Goal: Check status: Check status

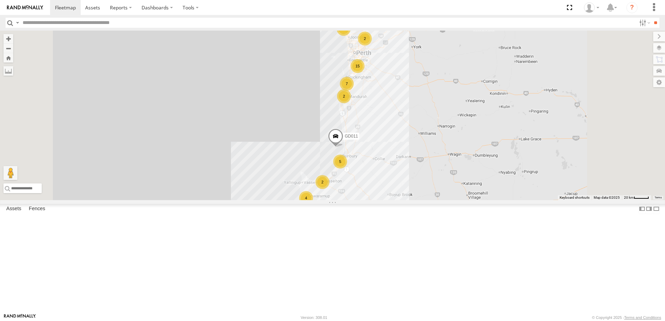
scroll to position [104, 0]
drag, startPoint x: 119, startPoint y: 250, endPoint x: 122, endPoint y: 250, distance: 3.8
click at [0, 0] on span at bounding box center [0, 0] width 0 height 0
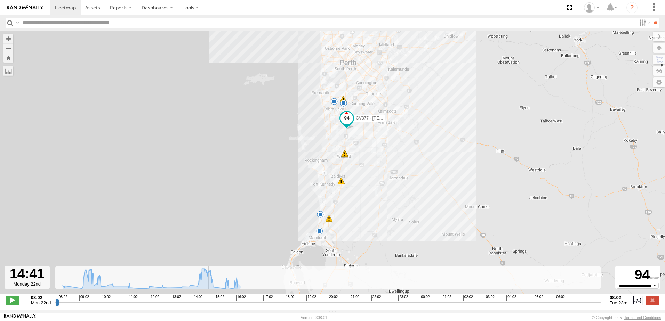
click at [207, 305] on input "range" at bounding box center [327, 302] width 545 height 7
click at [11, 300] on span at bounding box center [13, 300] width 14 height 9
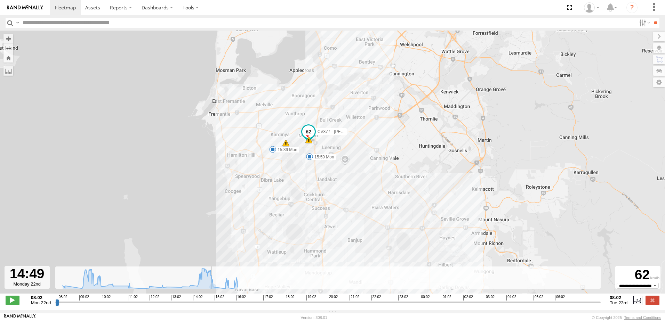
click at [203, 306] on input "range" at bounding box center [327, 302] width 545 height 7
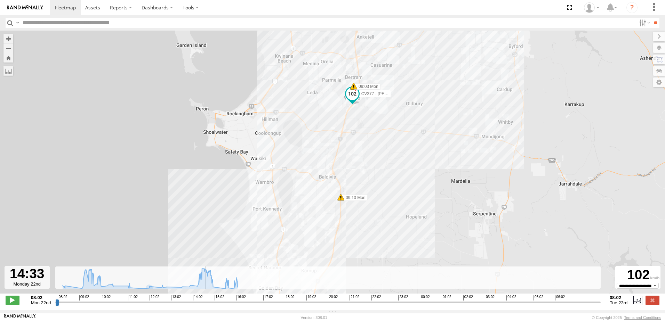
click at [198, 306] on input "range" at bounding box center [327, 302] width 545 height 7
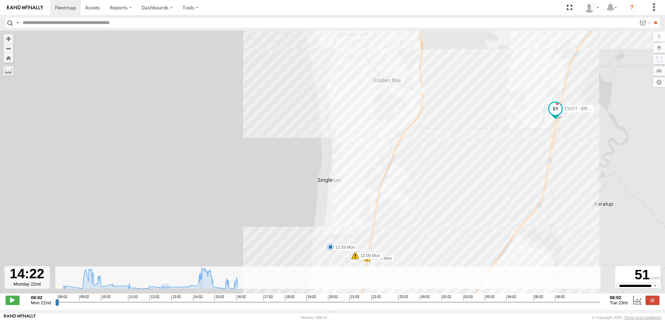
click at [194, 306] on input "range" at bounding box center [327, 302] width 545 height 7
click at [320, 261] on div "CV377 - Joel Mcsherry 09:34 Mon 13:59 Mon 14:52 Mon 15:36 Mon 15:59 Mon 09:02 M…" at bounding box center [332, 166] width 665 height 270
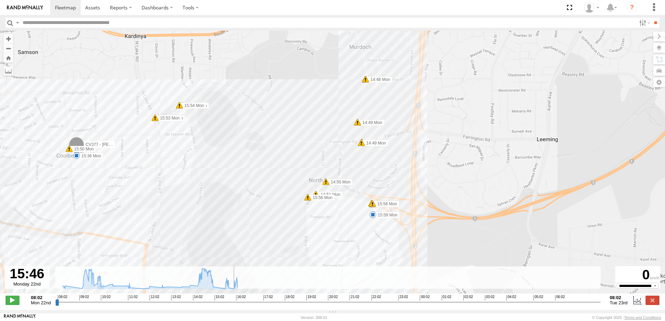
drag, startPoint x: 107, startPoint y: 208, endPoint x: 102, endPoint y: 178, distance: 31.0
click at [102, 178] on div "CV377 - Joel Mcsherry 09:34 Mon 13:59 Mon 14:52 Mon 15:36 Mon 15:59 Mon 09:02 M…" at bounding box center [332, 166] width 665 height 270
type input "**********"
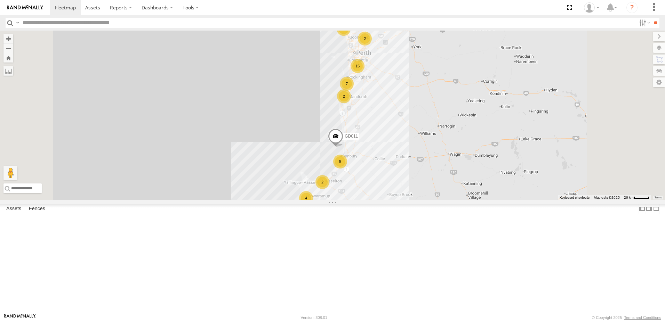
click at [0, 0] on span at bounding box center [0, 0] width 0 height 0
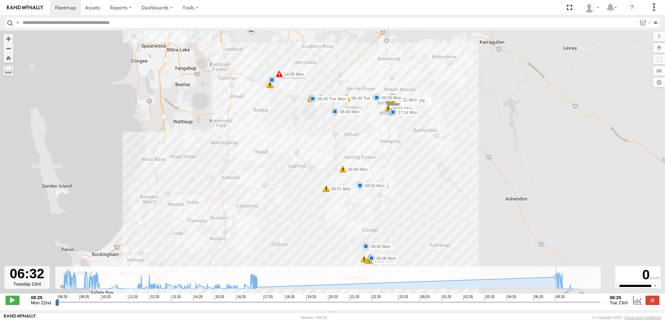
click at [556, 304] on input "range" at bounding box center [327, 302] width 545 height 7
click at [7, 302] on span at bounding box center [13, 300] width 14 height 9
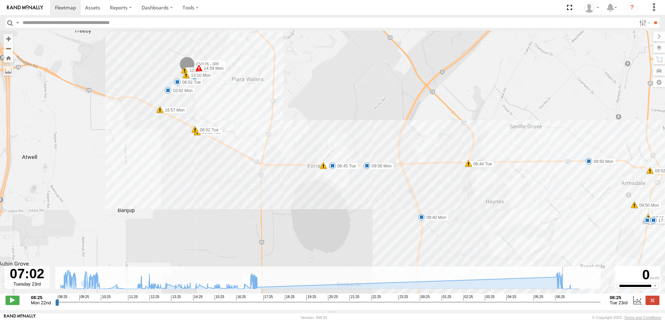
type input "**********"
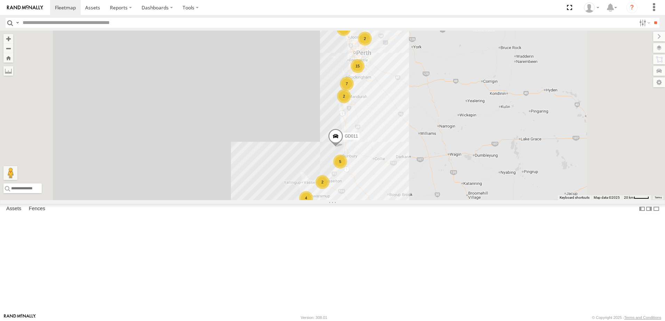
scroll to position [243, 0]
click at [0, 0] on span at bounding box center [0, 0] width 0 height 0
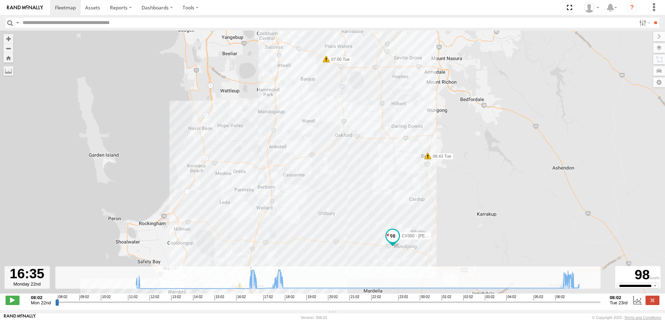
click at [250, 306] on input "range" at bounding box center [327, 302] width 545 height 7
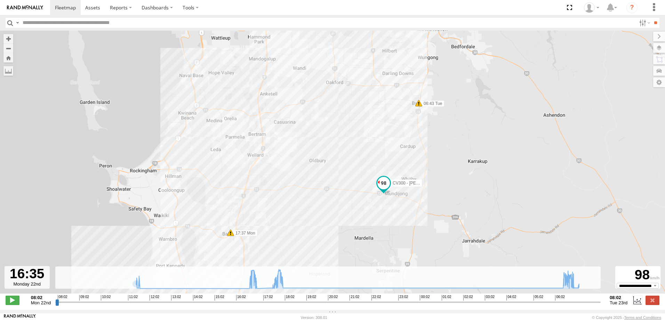
drag, startPoint x: 348, startPoint y: 212, endPoint x: 335, endPoint y: 162, distance: 52.0
click at [335, 162] on div "CV300 - Jayden LePage 17:37 Mon 06:43 Tue 07:00 Tue" at bounding box center [332, 166] width 665 height 270
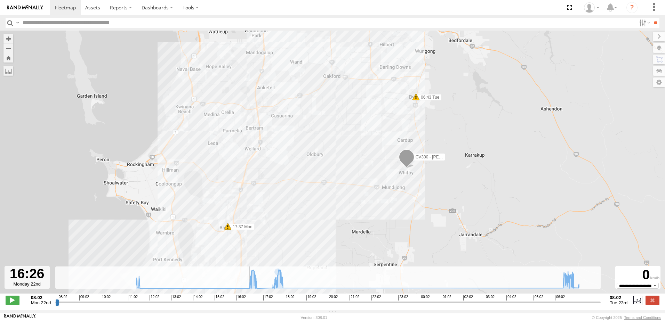
click at [246, 306] on input "range" at bounding box center [327, 302] width 545 height 7
click at [244, 306] on input "range" at bounding box center [327, 302] width 545 height 7
click at [12, 305] on span at bounding box center [13, 300] width 14 height 9
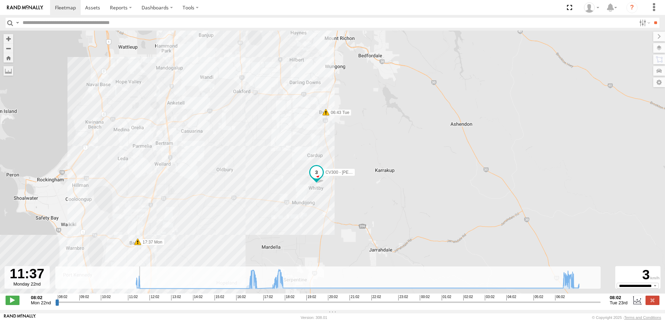
click at [138, 306] on input "range" at bounding box center [327, 302] width 545 height 7
click at [135, 306] on input "range" at bounding box center [327, 302] width 545 height 7
click at [561, 305] on input "range" at bounding box center [327, 302] width 545 height 7
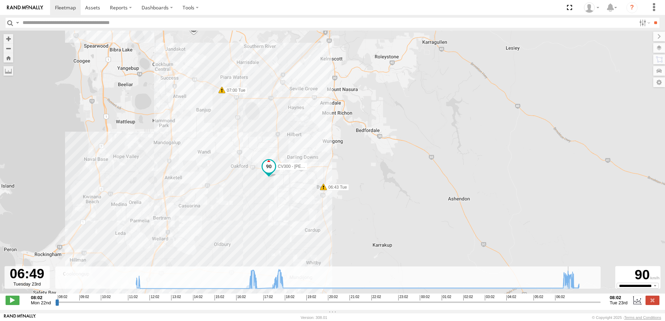
drag, startPoint x: 213, startPoint y: 154, endPoint x: 212, endPoint y: 218, distance: 64.3
click at [212, 218] on div "CV300 - Jayden LePage 17:37 Mon 06:43 Tue 07:00 Tue" at bounding box center [332, 166] width 665 height 270
type input "**********"
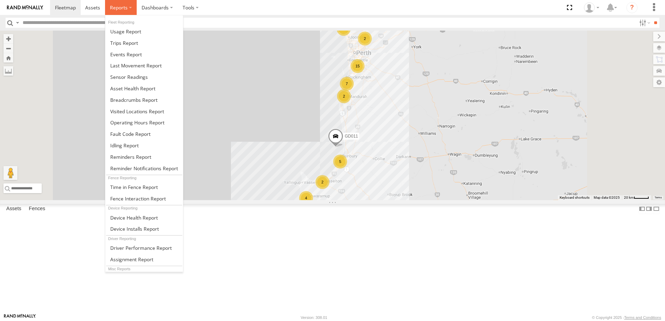
click at [120, 8] on span at bounding box center [119, 7] width 18 height 7
drag, startPoint x: 121, startPoint y: 100, endPoint x: 142, endPoint y: 100, distance: 20.9
click at [121, 100] on span at bounding box center [133, 100] width 47 height 7
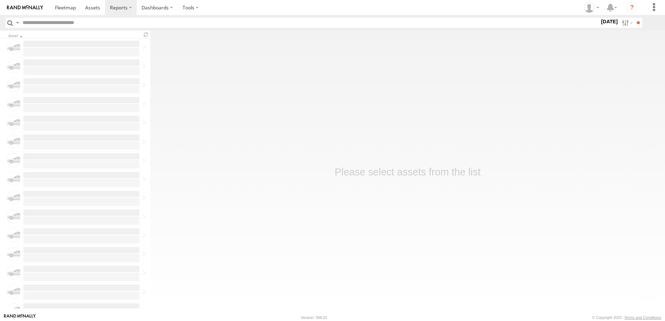
click at [0, 0] on label at bounding box center [0, 0] width 0 height 0
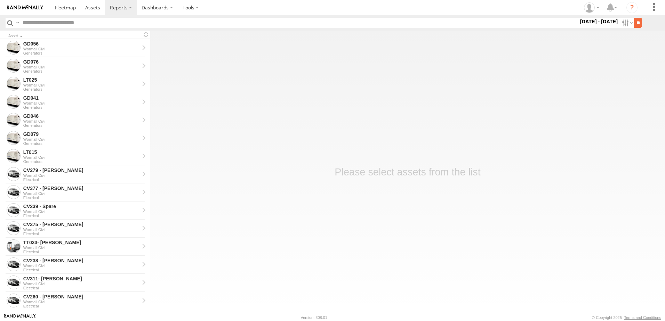
click at [635, 22] on input "**" at bounding box center [638, 23] width 8 height 10
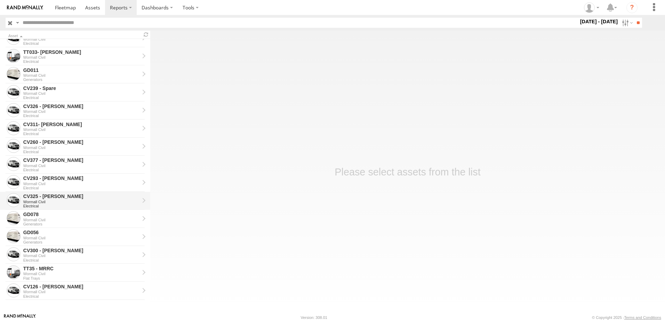
scroll to position [301, 0]
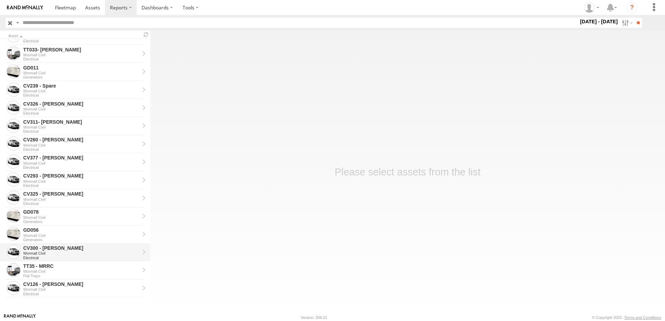
click at [56, 249] on div "CV300 - [PERSON_NAME]" at bounding box center [81, 248] width 116 height 6
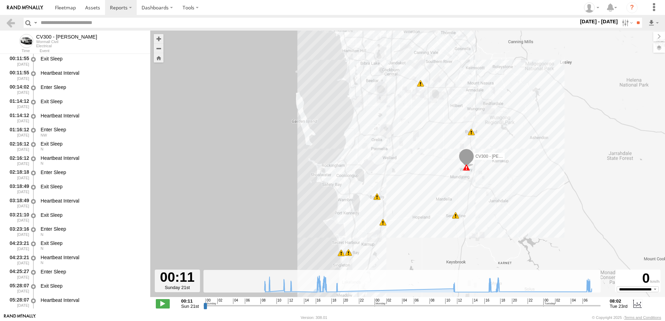
click at [264, 306] on input "range" at bounding box center [401, 305] width 397 height 7
click at [263, 306] on input "range" at bounding box center [401, 305] width 397 height 7
click at [262, 305] on input "range" at bounding box center [401, 305] width 397 height 7
click at [165, 300] on span at bounding box center [163, 303] width 14 height 9
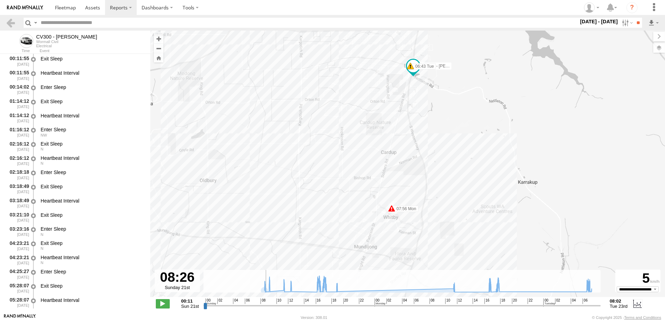
drag, startPoint x: 497, startPoint y: 163, endPoint x: 500, endPoint y: 73, distance: 90.4
click at [500, 73] on div "CV300 - Jayden LePage 16:05 Sun 16:14 Sun 16:18 Sun 16:59 Sun 07:56 Mon 17:37 M…" at bounding box center [407, 168] width 515 height 274
click at [282, 306] on input "range" at bounding box center [401, 305] width 397 height 7
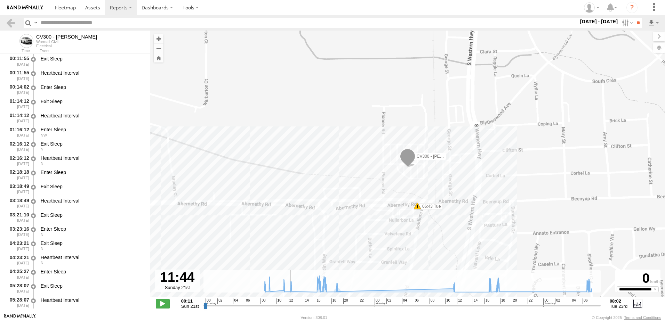
click at [316, 304] on input "range" at bounding box center [401, 305] width 397 height 7
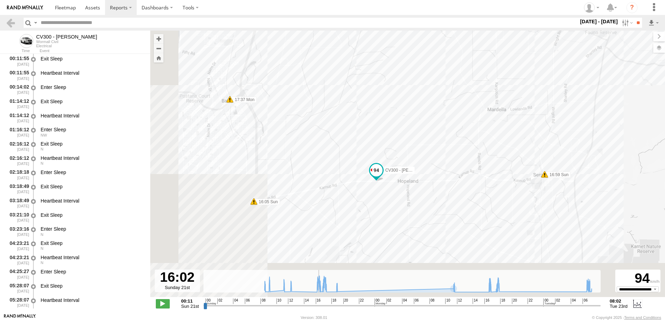
drag, startPoint x: 483, startPoint y: 224, endPoint x: 625, endPoint y: 153, distance: 158.7
click at [625, 153] on div "CV300 - Jayden LePage 16:05 Sun 16:14 Sun 16:18 Sun 16:59 Sun 07:56 Mon 17:37 M…" at bounding box center [407, 168] width 515 height 274
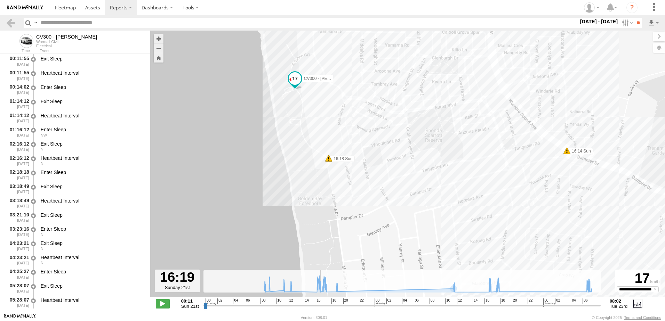
drag, startPoint x: 281, startPoint y: 203, endPoint x: 418, endPoint y: 240, distance: 141.7
click at [418, 240] on div "CV300 - Jayden LePage 16:05 Sun 16:14 Sun 16:18 Sun 16:59 Sun 07:56 Mon 17:37 M…" at bounding box center [407, 168] width 515 height 274
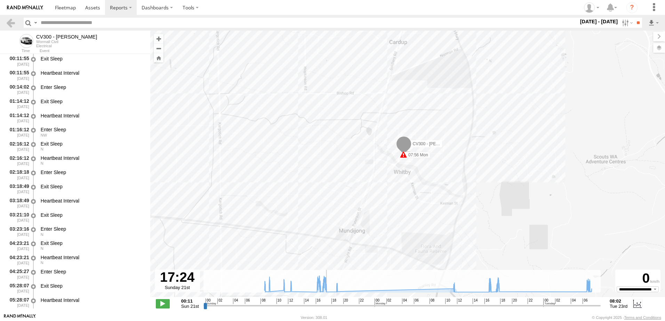
click at [334, 305] on input "range" at bounding box center [401, 305] width 397 height 7
click at [452, 304] on input "range" at bounding box center [401, 305] width 397 height 7
drag, startPoint x: 167, startPoint y: 303, endPoint x: 156, endPoint y: 302, distance: 10.8
click at [167, 302] on span at bounding box center [163, 303] width 14 height 9
click at [162, 304] on span at bounding box center [163, 303] width 14 height 9
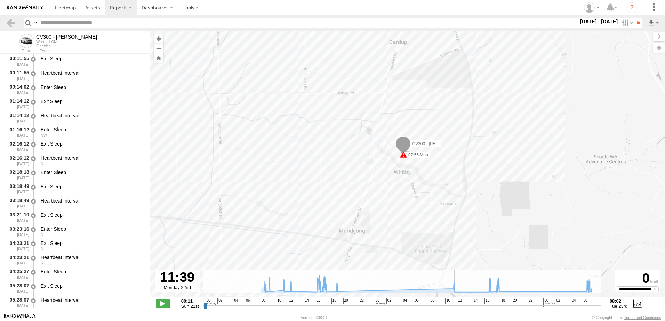
click at [487, 306] on input "range" at bounding box center [401, 305] width 397 height 7
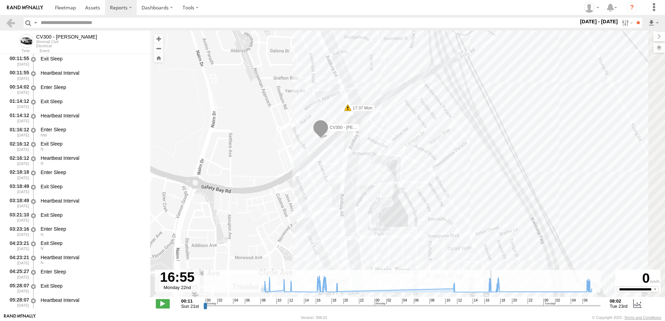
drag, startPoint x: 286, startPoint y: 209, endPoint x: 267, endPoint y: 156, distance: 56.2
click at [180, 86] on div "CV300 - Jayden LePage 16:05 Sun 16:14 Sun 16:18 Sun 16:59 Sun 07:56 Mon 17:37 M…" at bounding box center [407, 168] width 515 height 274
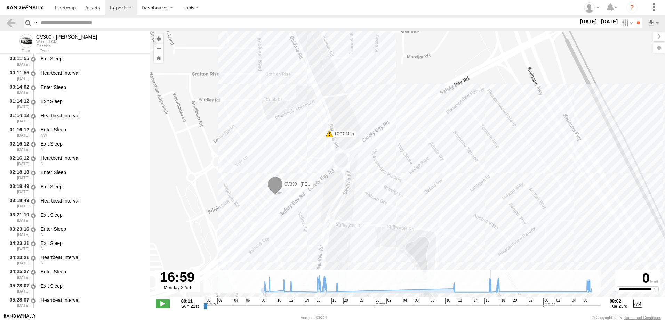
drag, startPoint x: 305, startPoint y: 169, endPoint x: 237, endPoint y: 264, distance: 115.9
click at [237, 264] on div "CV300 - Jayden LePage 16:05 Sun 16:14 Sun 16:18 Sun 16:59 Sun 07:56 Mon 17:37 M…" at bounding box center [407, 168] width 515 height 274
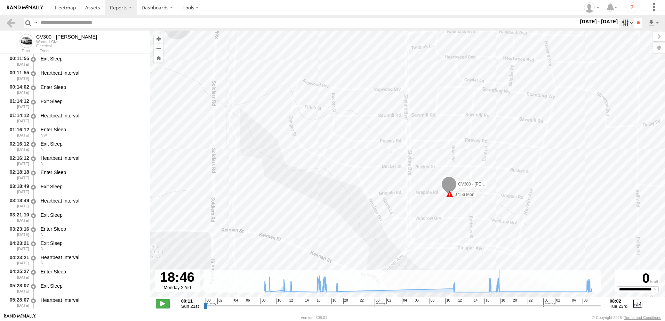
click at [620, 24] on label at bounding box center [626, 23] width 15 height 10
click at [0, 0] on label at bounding box center [0, 0] width 0 height 0
drag, startPoint x: 634, startPoint y: 23, endPoint x: 604, endPoint y: 47, distance: 38.9
click at [634, 23] on input "**" at bounding box center [638, 23] width 8 height 10
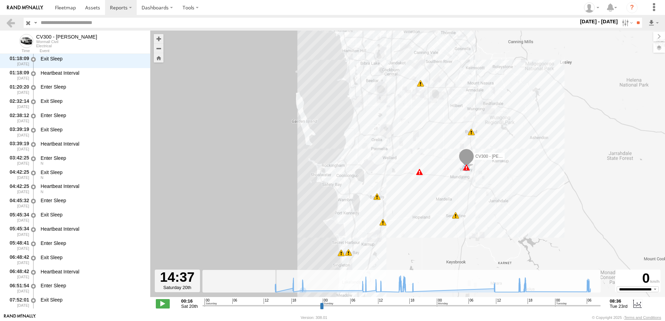
scroll to position [43, 0]
click at [274, 305] on input "range" at bounding box center [401, 305] width 398 height 7
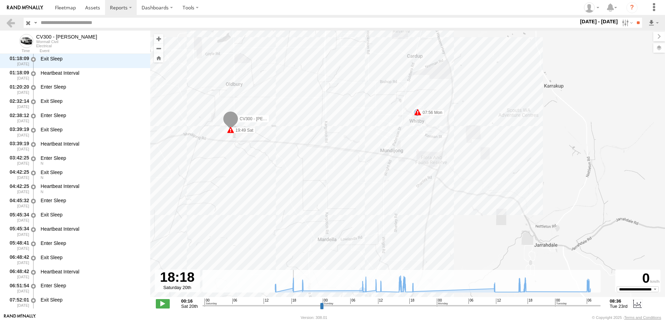
click at [292, 304] on input "range" at bounding box center [401, 305] width 398 height 7
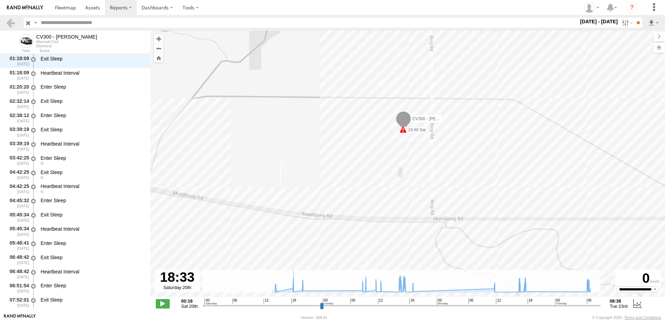
drag, startPoint x: 395, startPoint y: 181, endPoint x: 339, endPoint y: 155, distance: 61.3
click at [339, 155] on div "CV300 - Jayden LePage 19:49 Sat 07:56 Mon 16:05 Sun 16:14 Sun 16:18 Sun 16:59 S…" at bounding box center [407, 168] width 515 height 274
click at [294, 304] on input "range" at bounding box center [401, 305] width 398 height 7
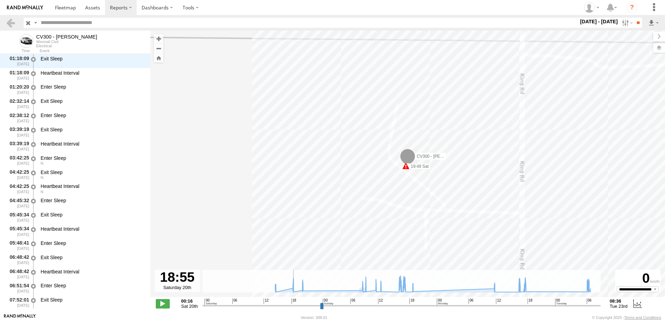
click at [293, 305] on input "range" at bounding box center [401, 305] width 398 height 7
click at [291, 306] on input "range" at bounding box center [401, 305] width 398 height 7
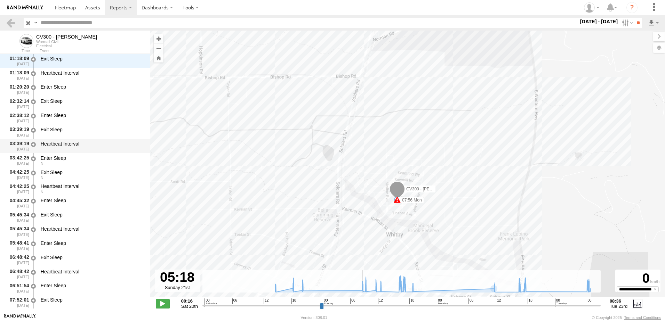
type input "**********"
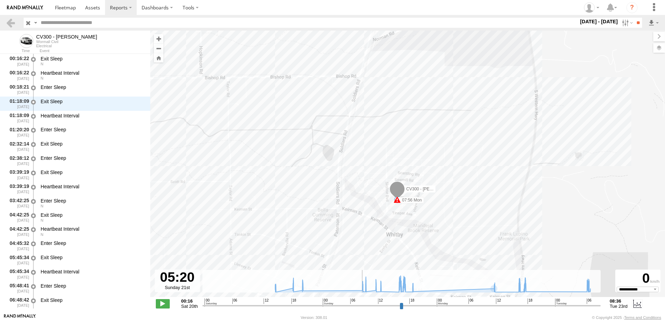
select select "**********"
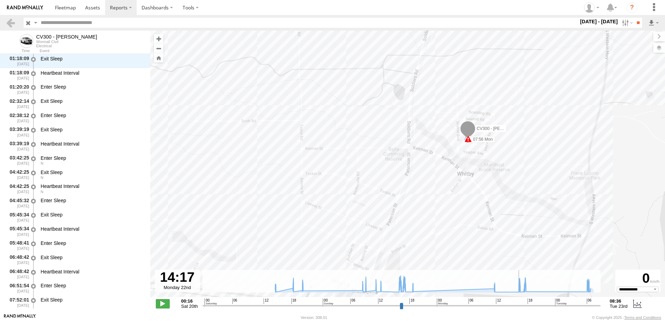
type input "**********"
